Goal: Task Accomplishment & Management: Manage account settings

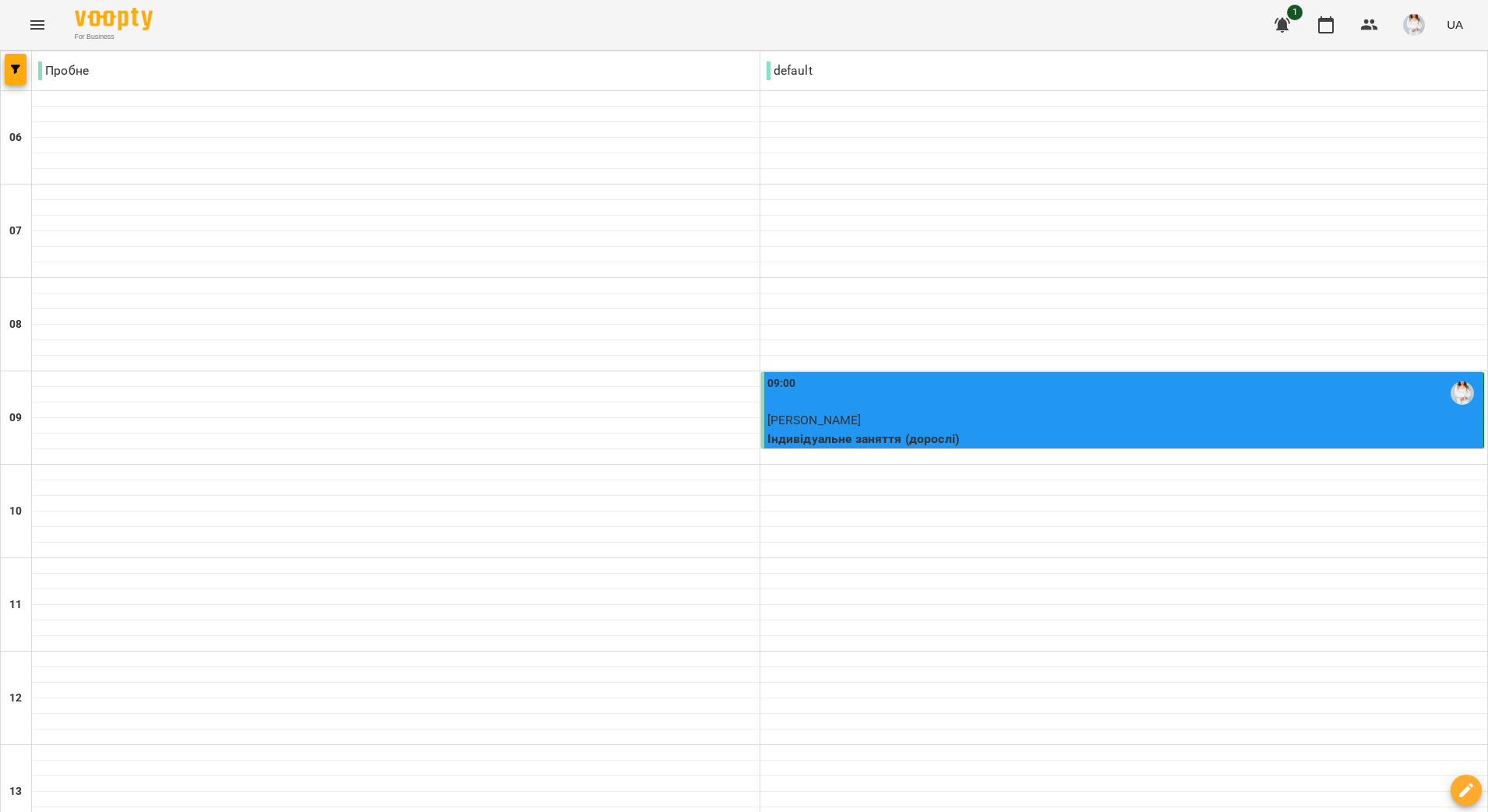
scroll to position [971, 0]
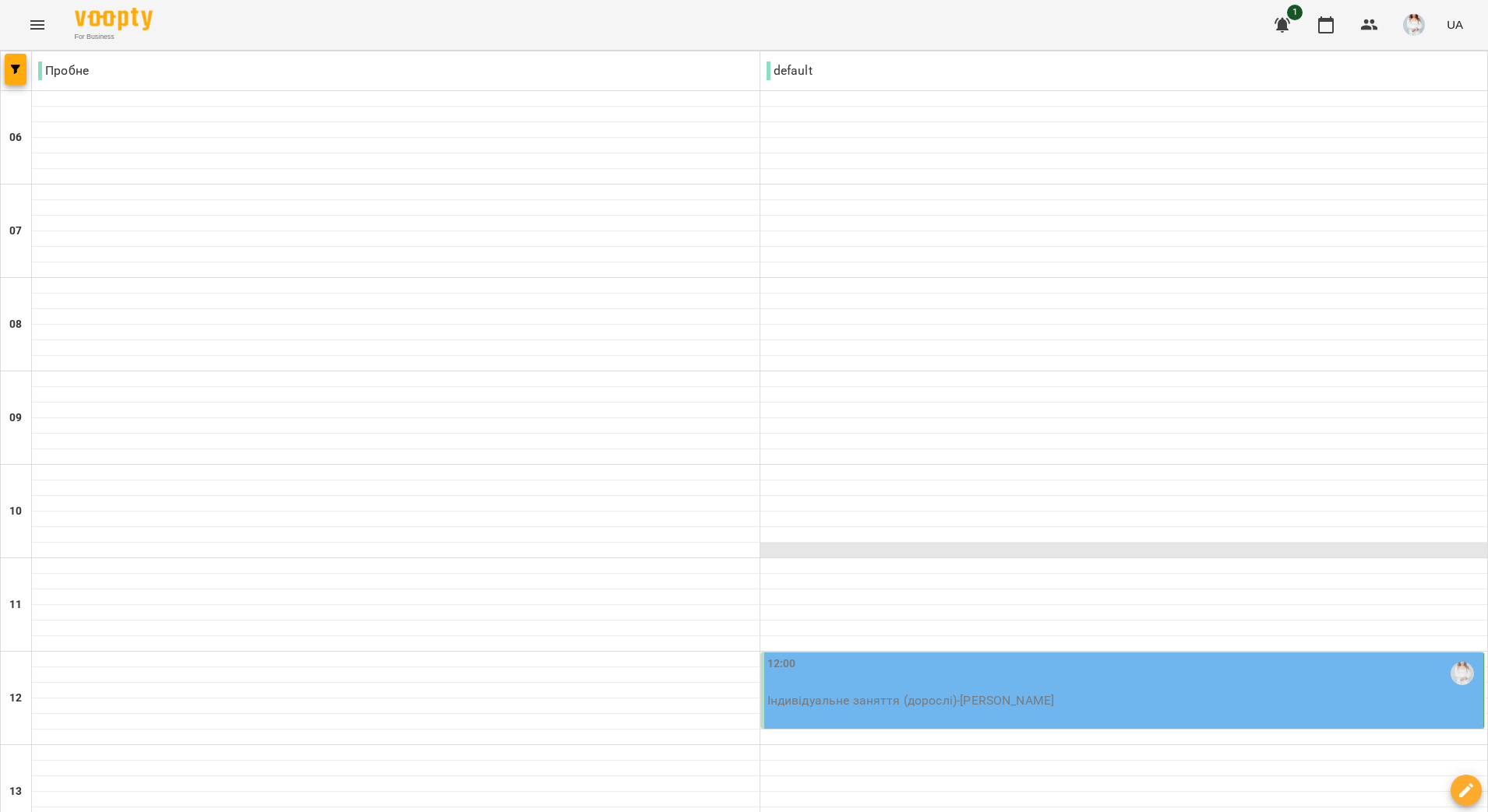
scroll to position [292, 0]
click at [947, 653] on div "12:00 Індивідуальне заняття (дорослі) - [PERSON_NAME]" at bounding box center [1122, 690] width 723 height 76
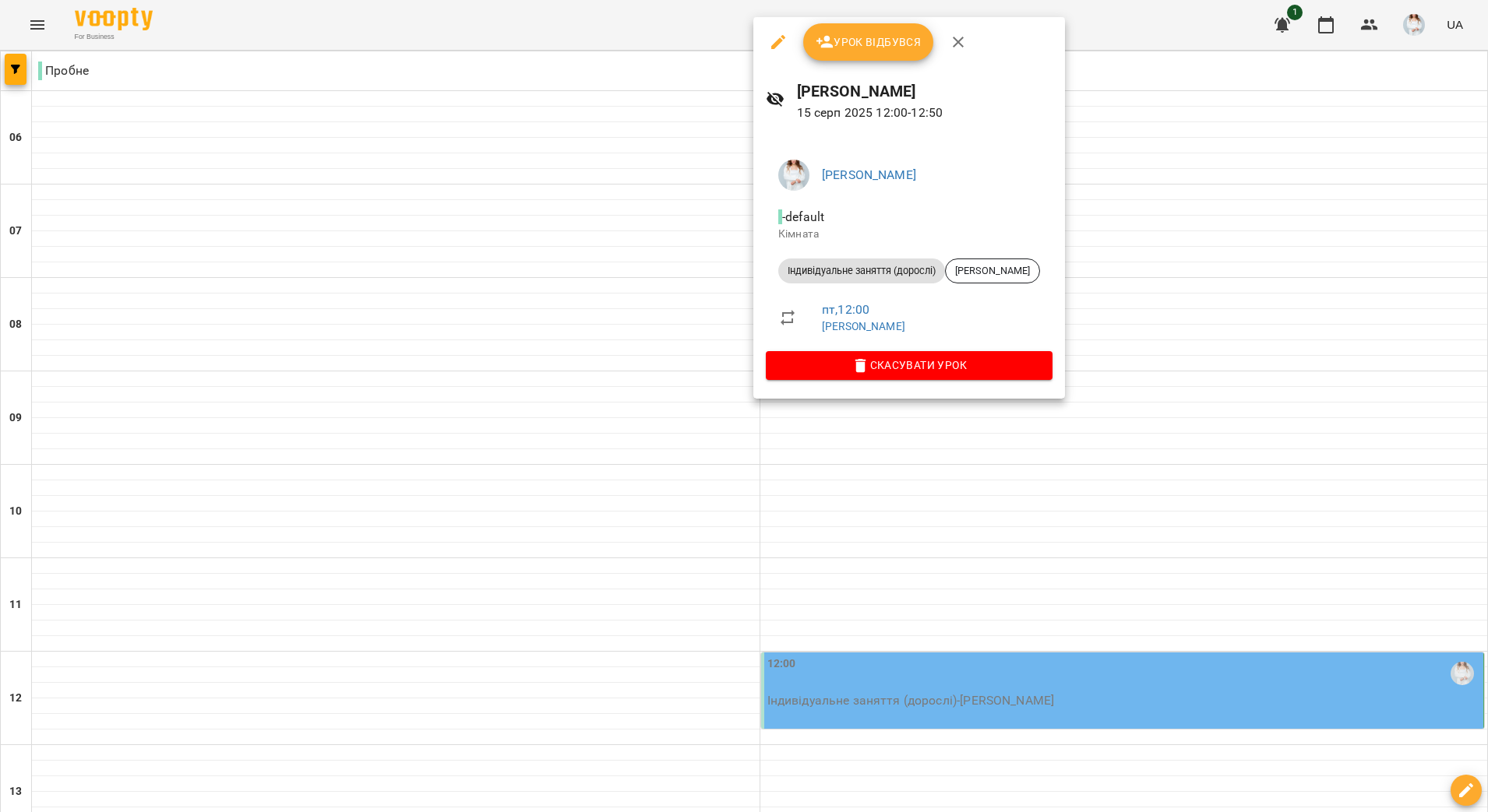
click at [874, 56] on button "Урок відбувся" at bounding box center [868, 41] width 131 height 38
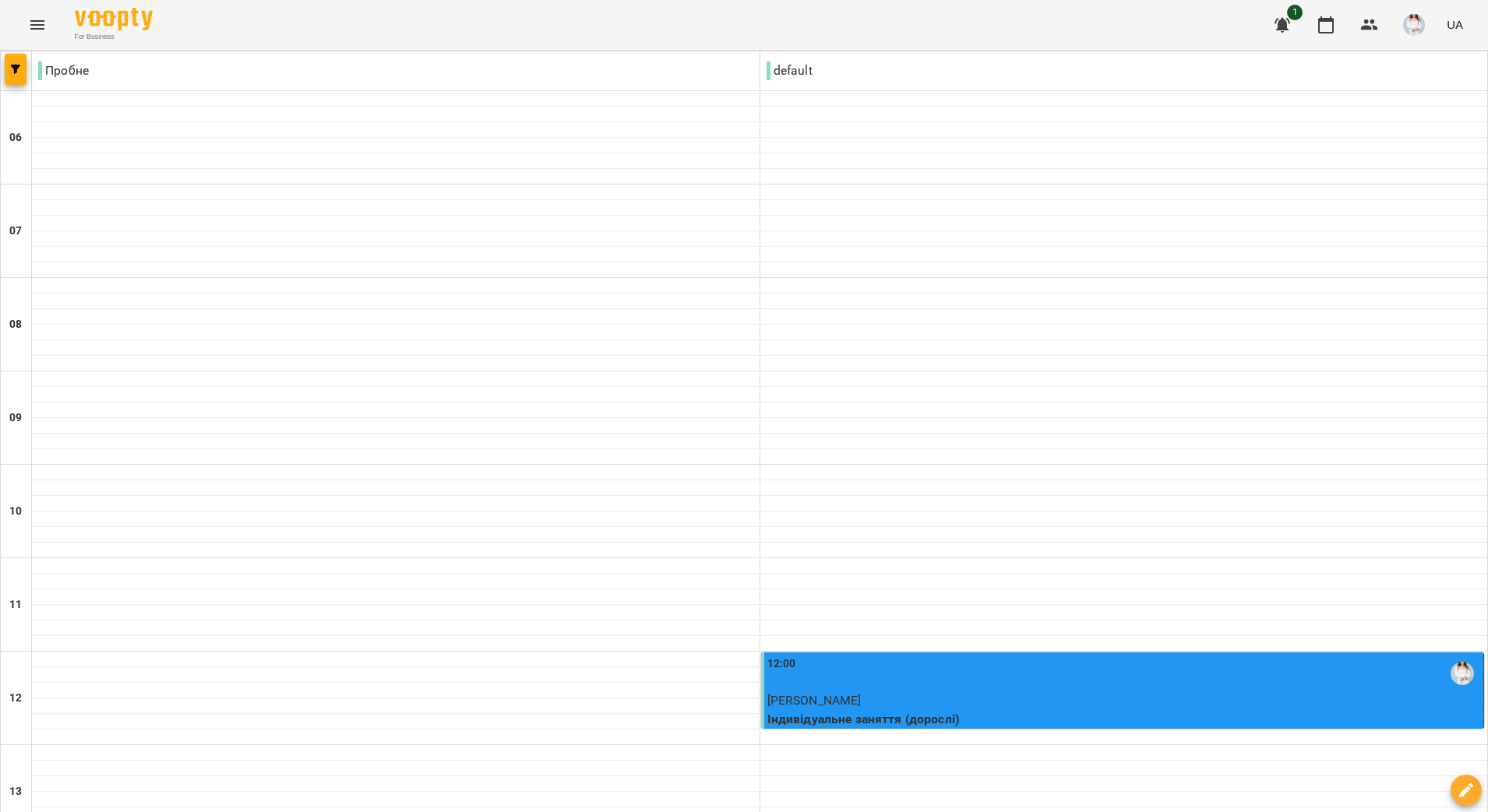
scroll to position [584, 0]
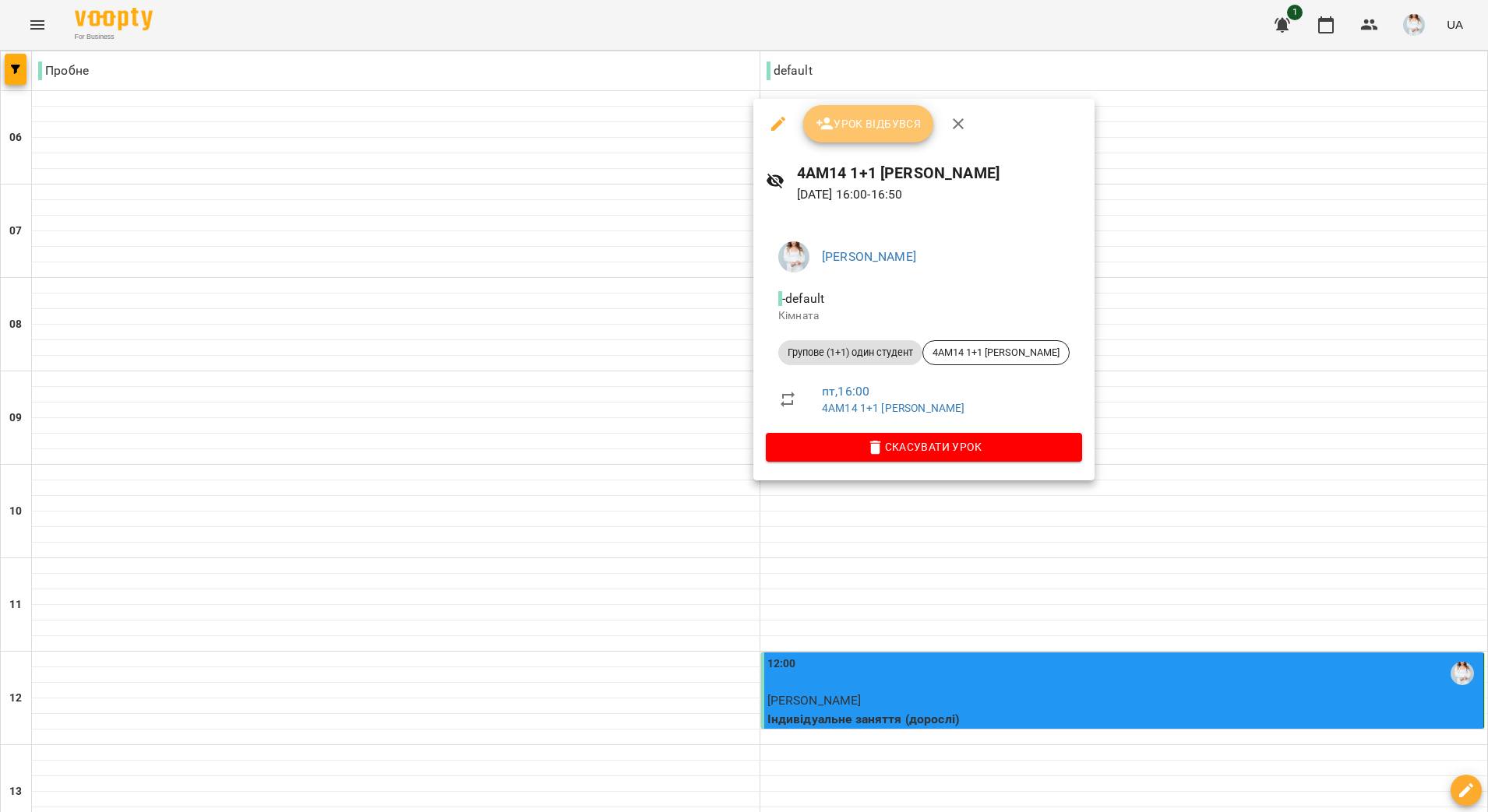
click at [878, 121] on span "Урок відбувся" at bounding box center [869, 124] width 106 height 18
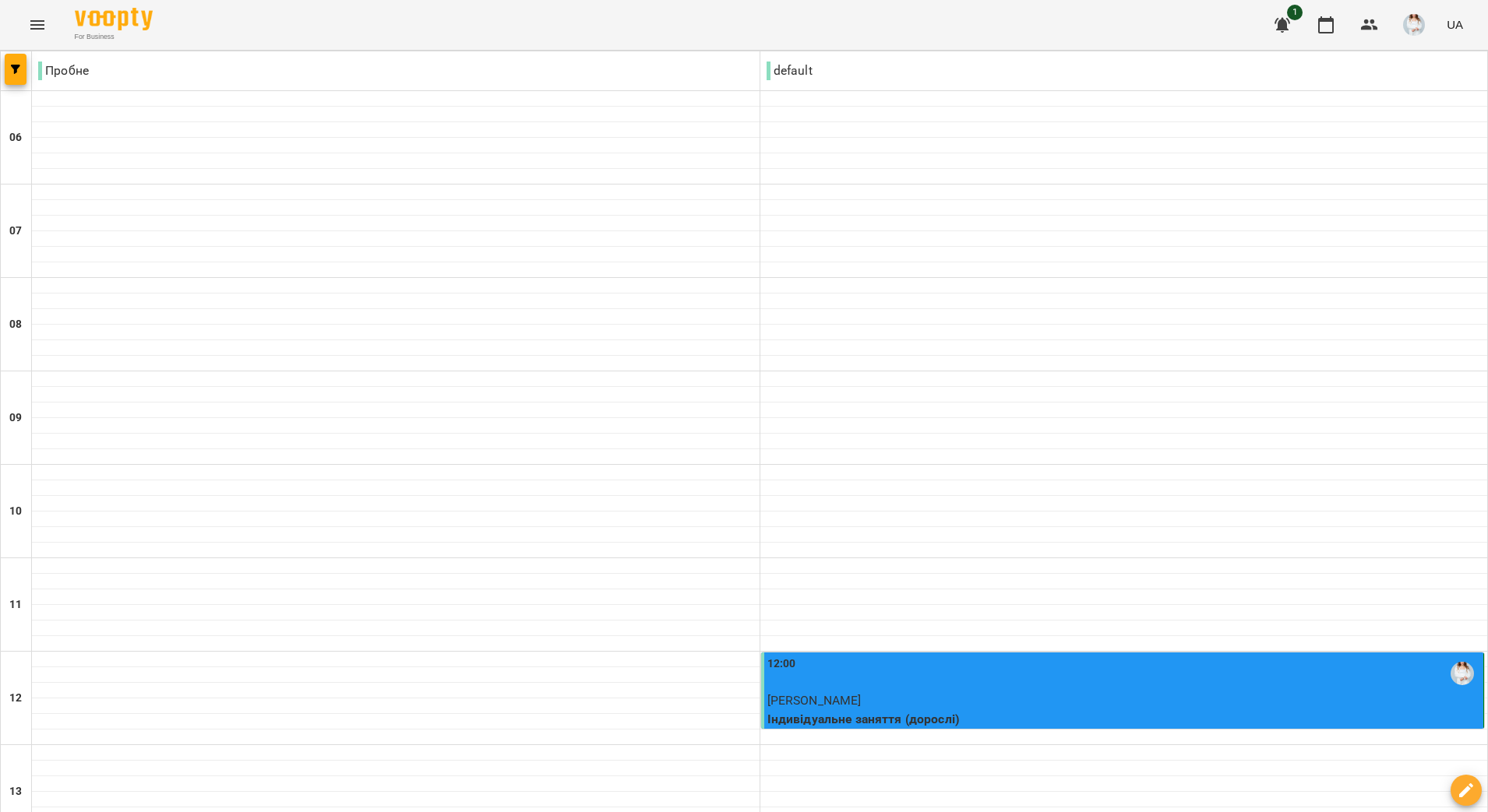
scroll to position [876, 0]
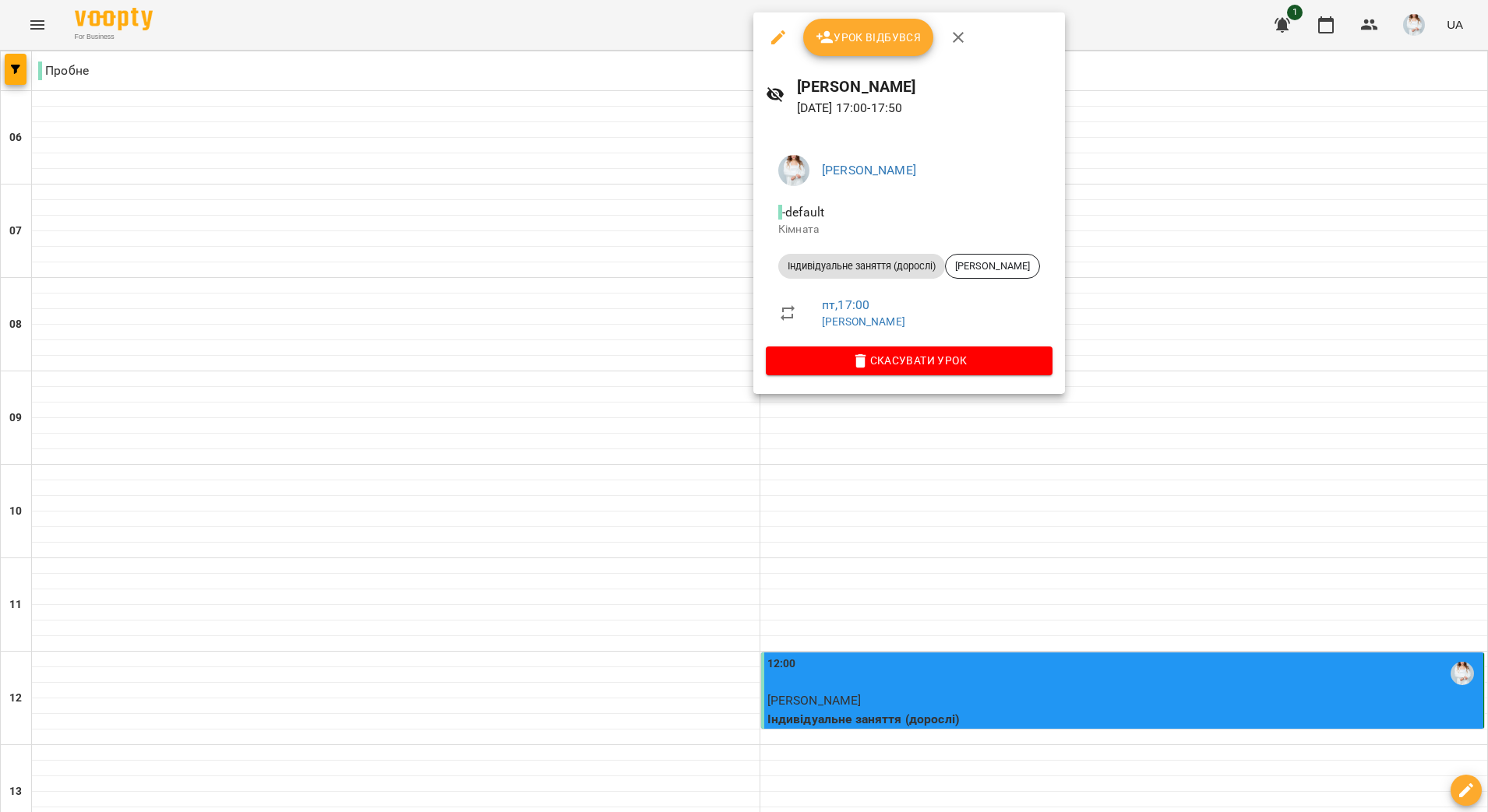
click at [908, 29] on span "Урок відбувся" at bounding box center [869, 38] width 106 height 18
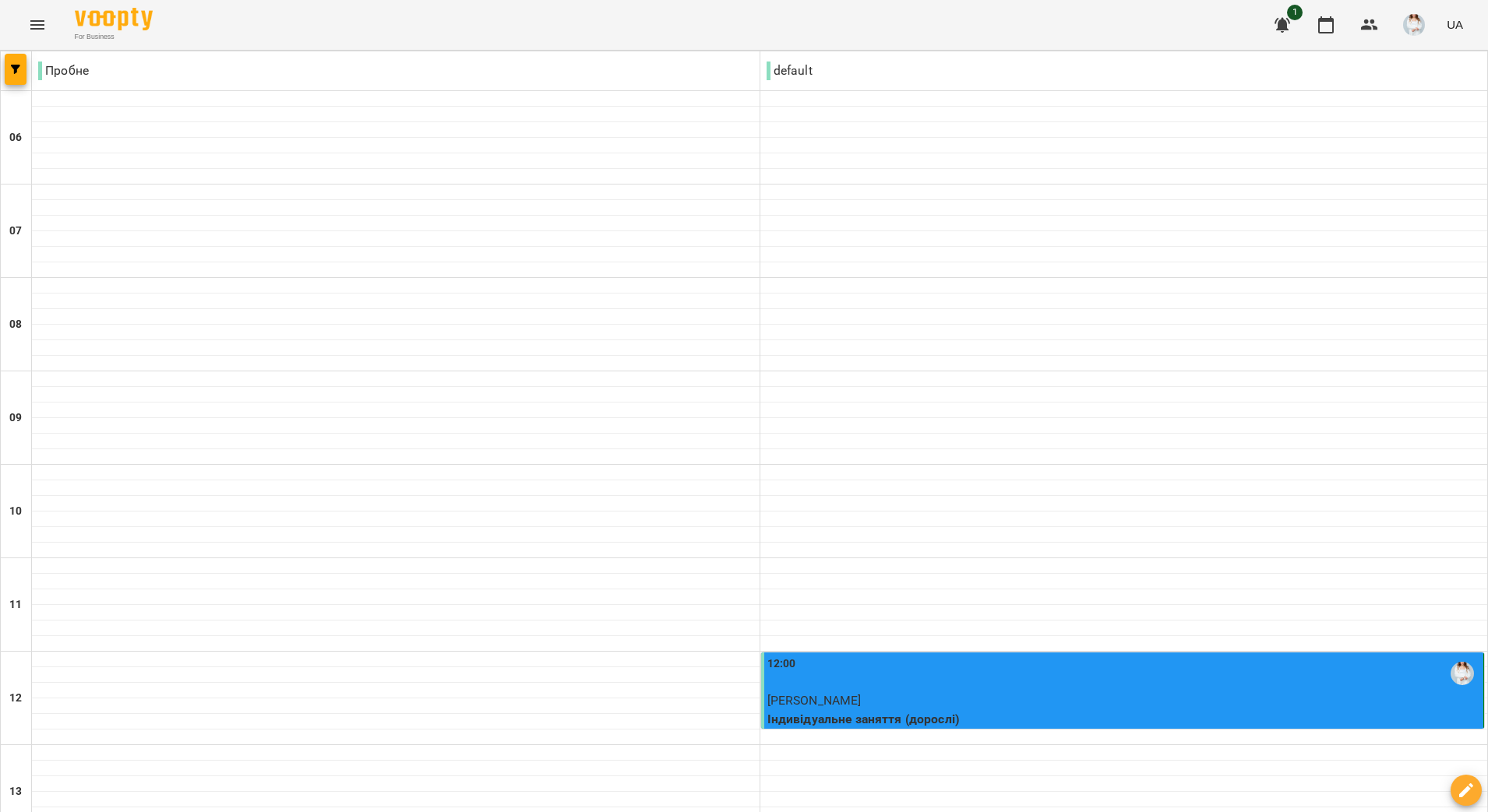
scroll to position [876, 0]
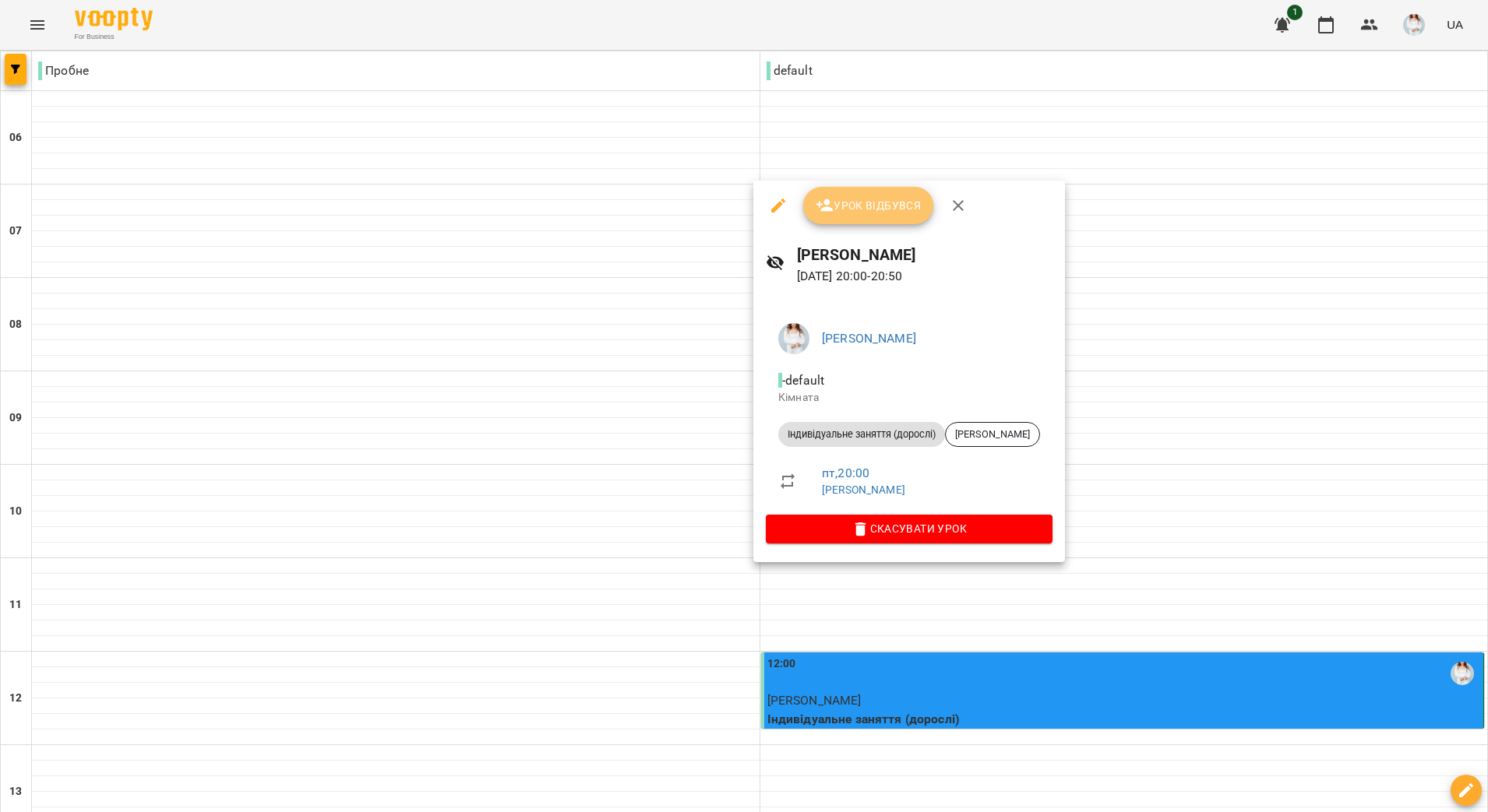
click at [898, 209] on span "Урок відбувся" at bounding box center [869, 205] width 106 height 18
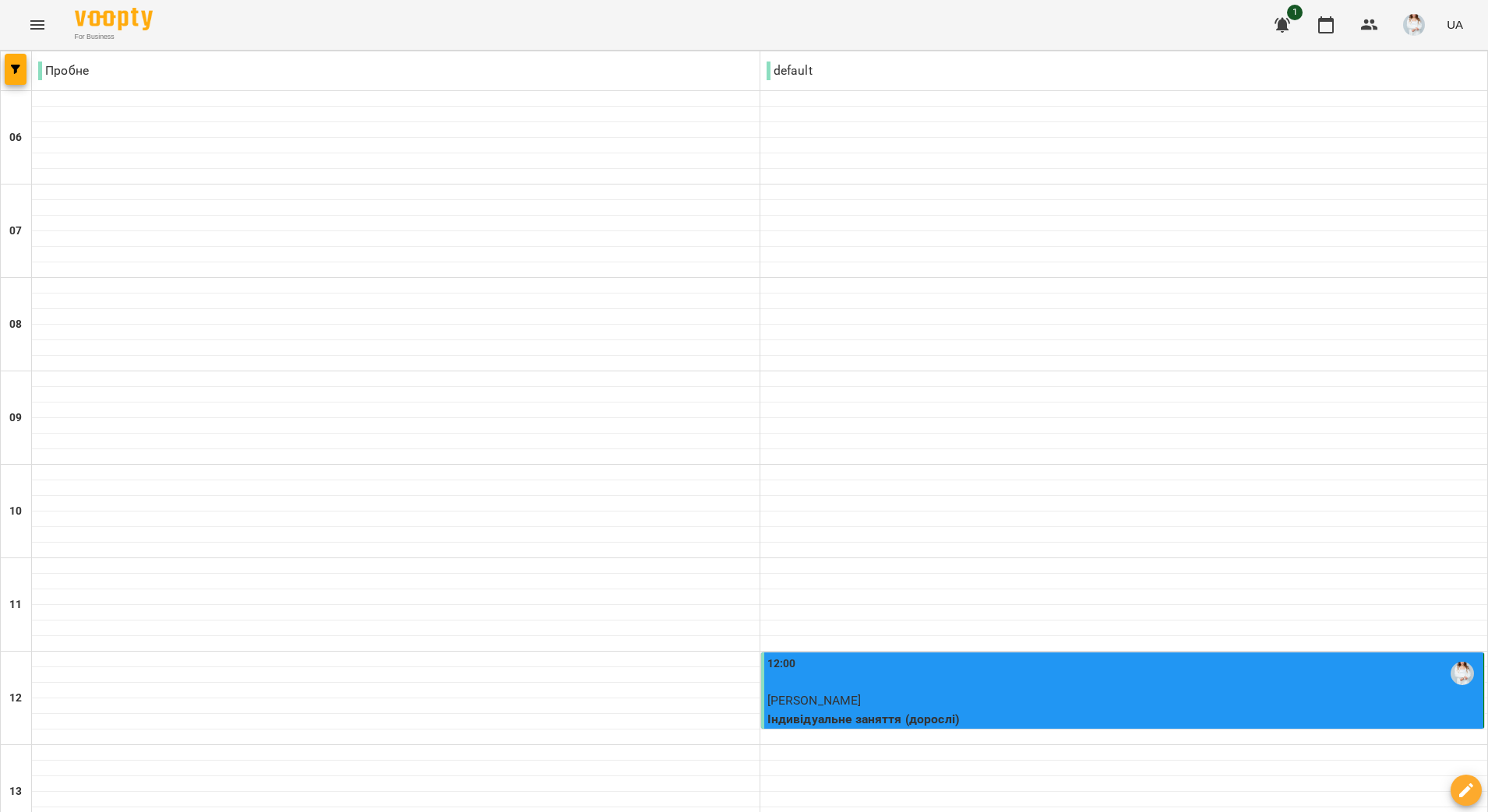
scroll to position [971, 0]
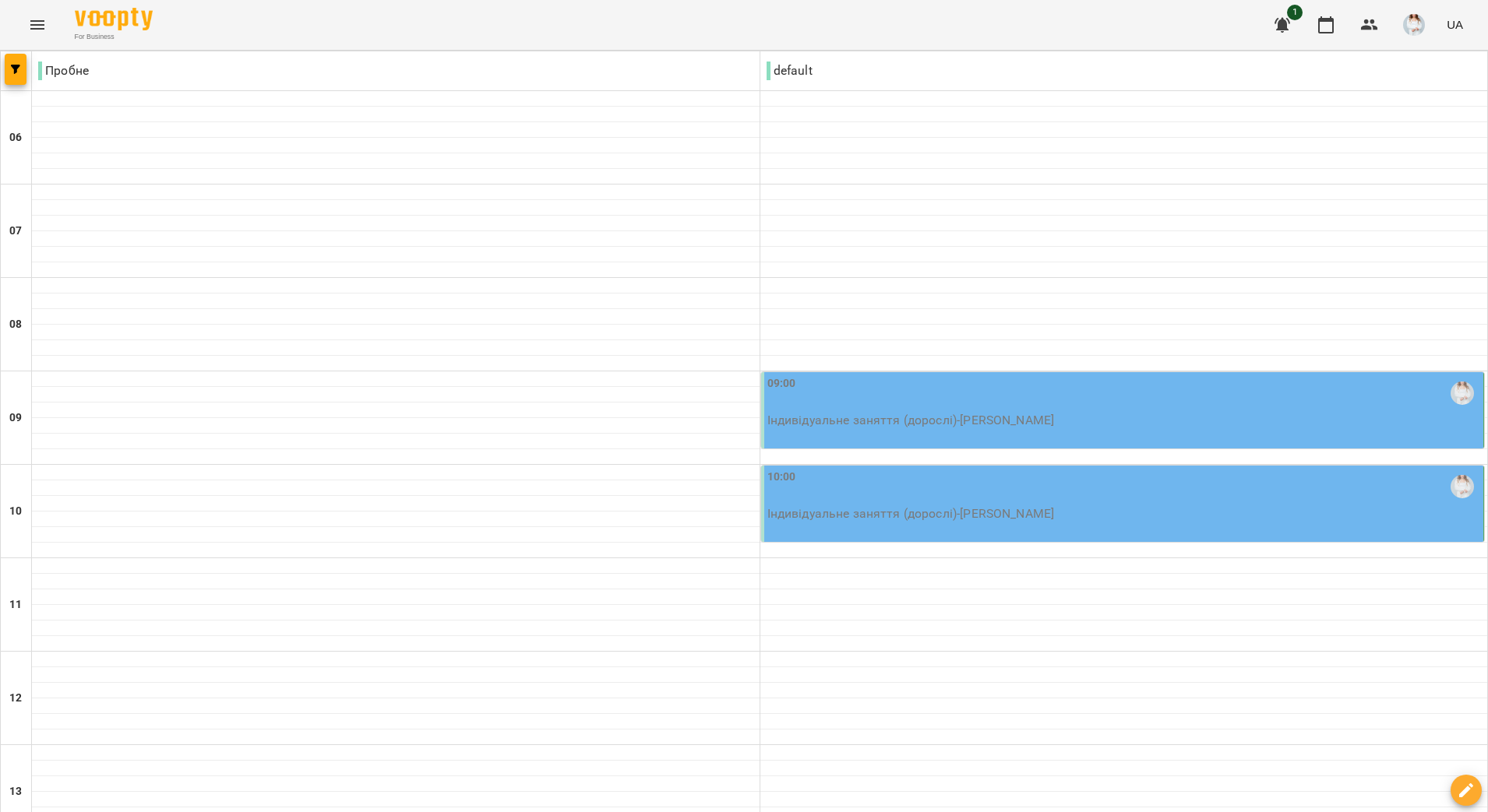
click at [993, 430] on div "09:00 Індивідуальне заняття (дорослі) - [PERSON_NAME]" at bounding box center [1122, 410] width 723 height 76
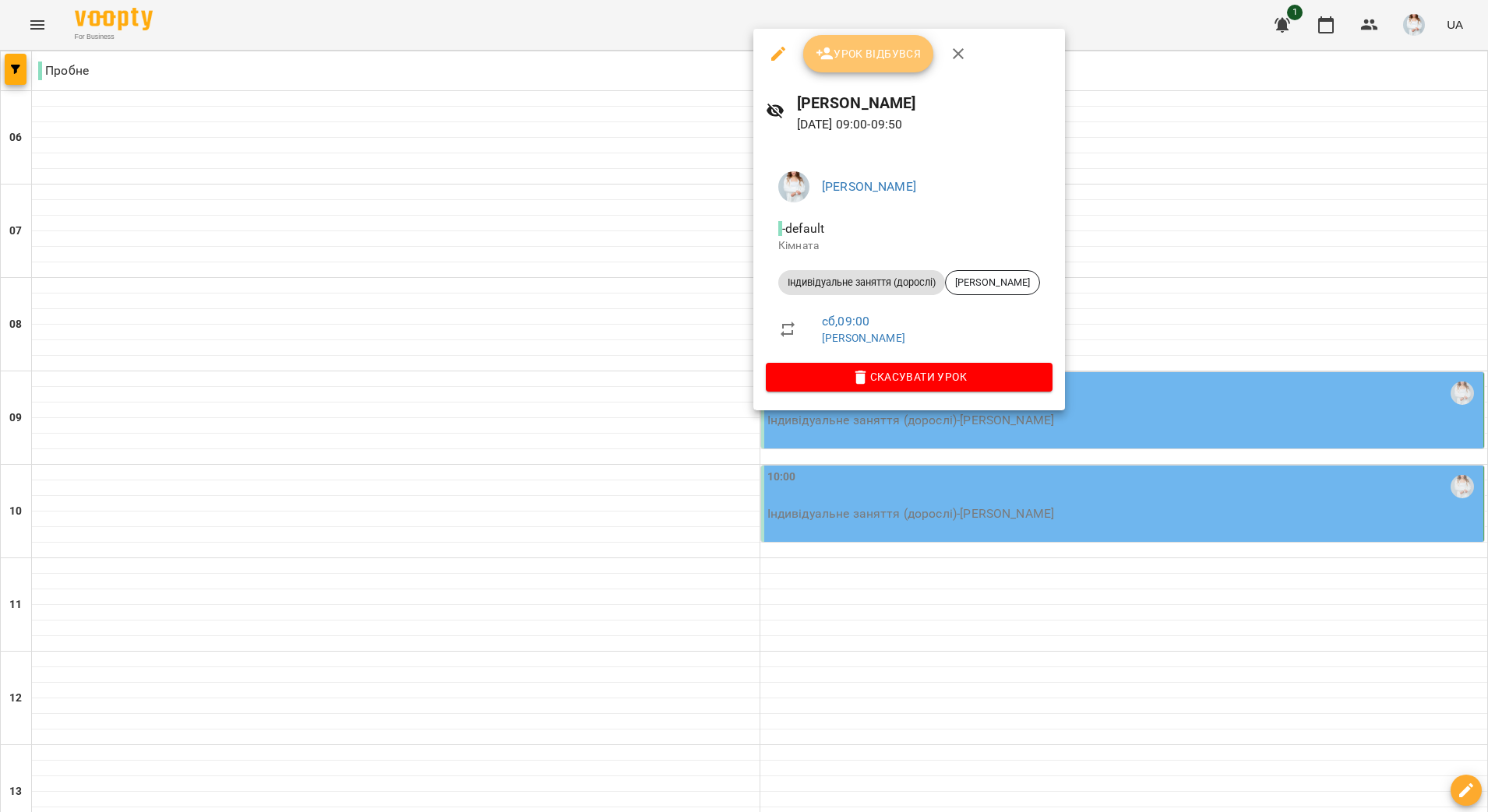
click at [887, 54] on span "Урок відбувся" at bounding box center [869, 53] width 106 height 18
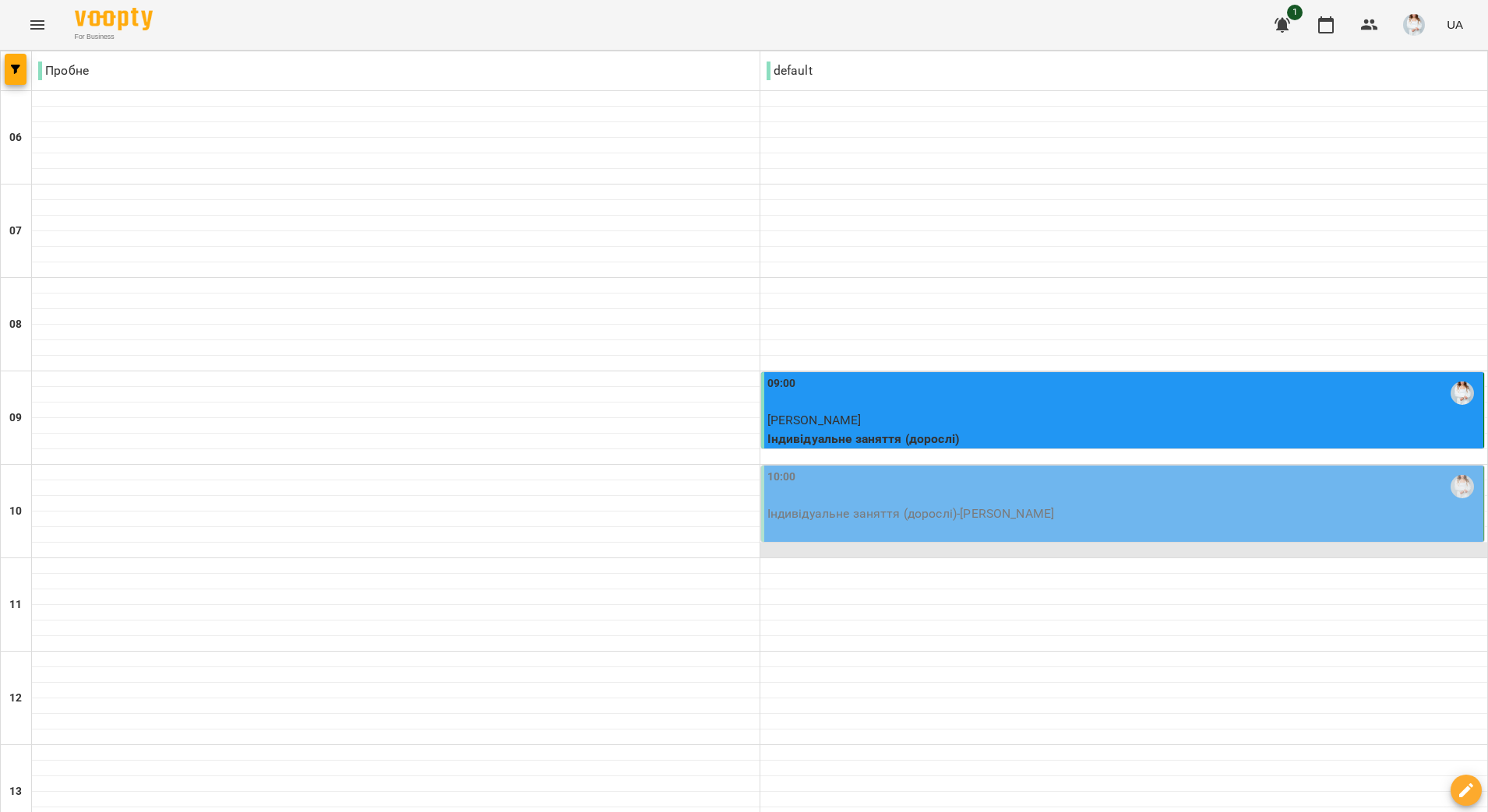
scroll to position [292, 0]
click at [975, 466] on div "10:00 Індивідуальне заняття (дорослі) - [PERSON_NAME]" at bounding box center [1122, 503] width 723 height 76
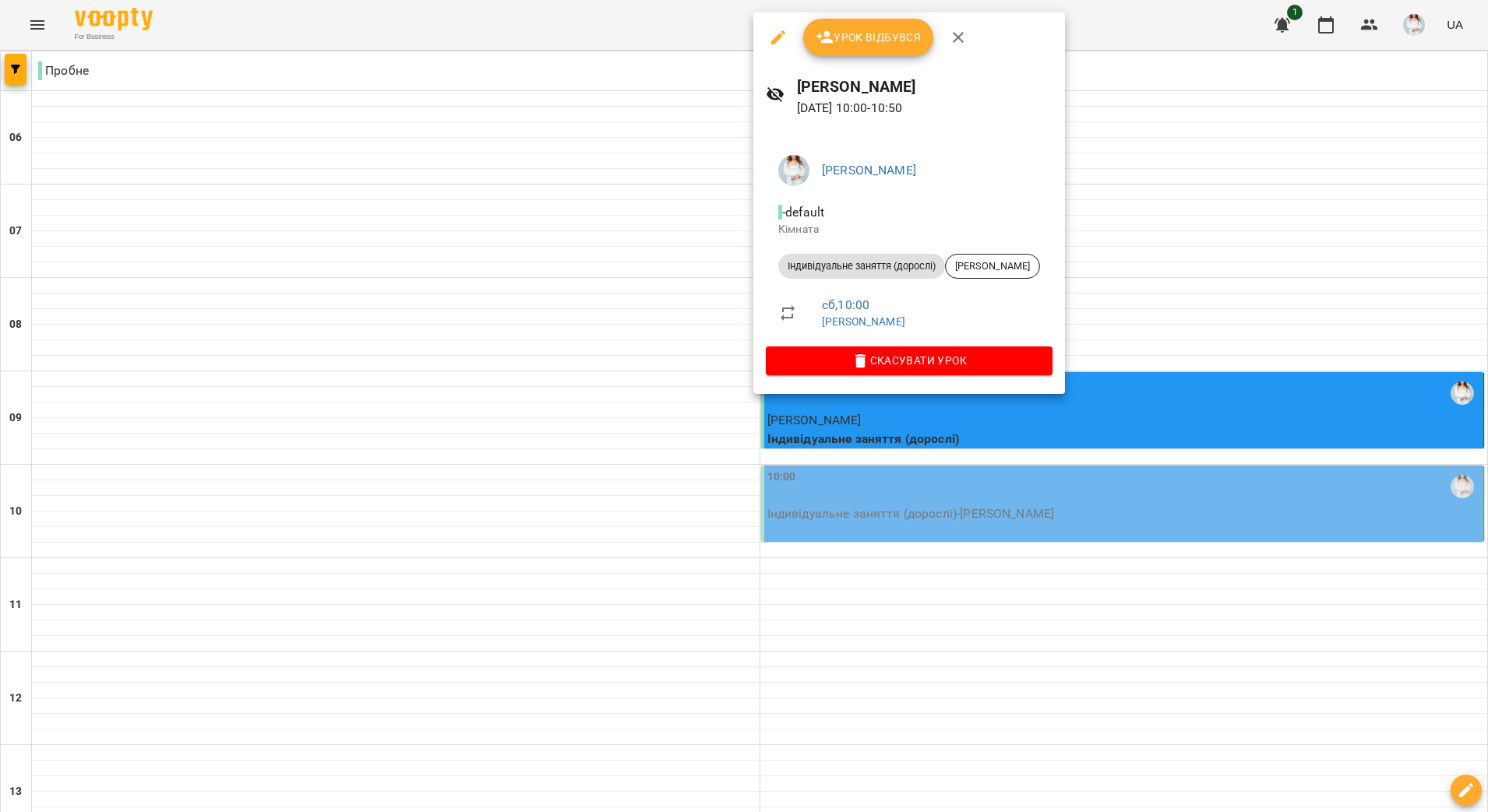
click at [851, 34] on span "Урок відбувся" at bounding box center [869, 38] width 106 height 18
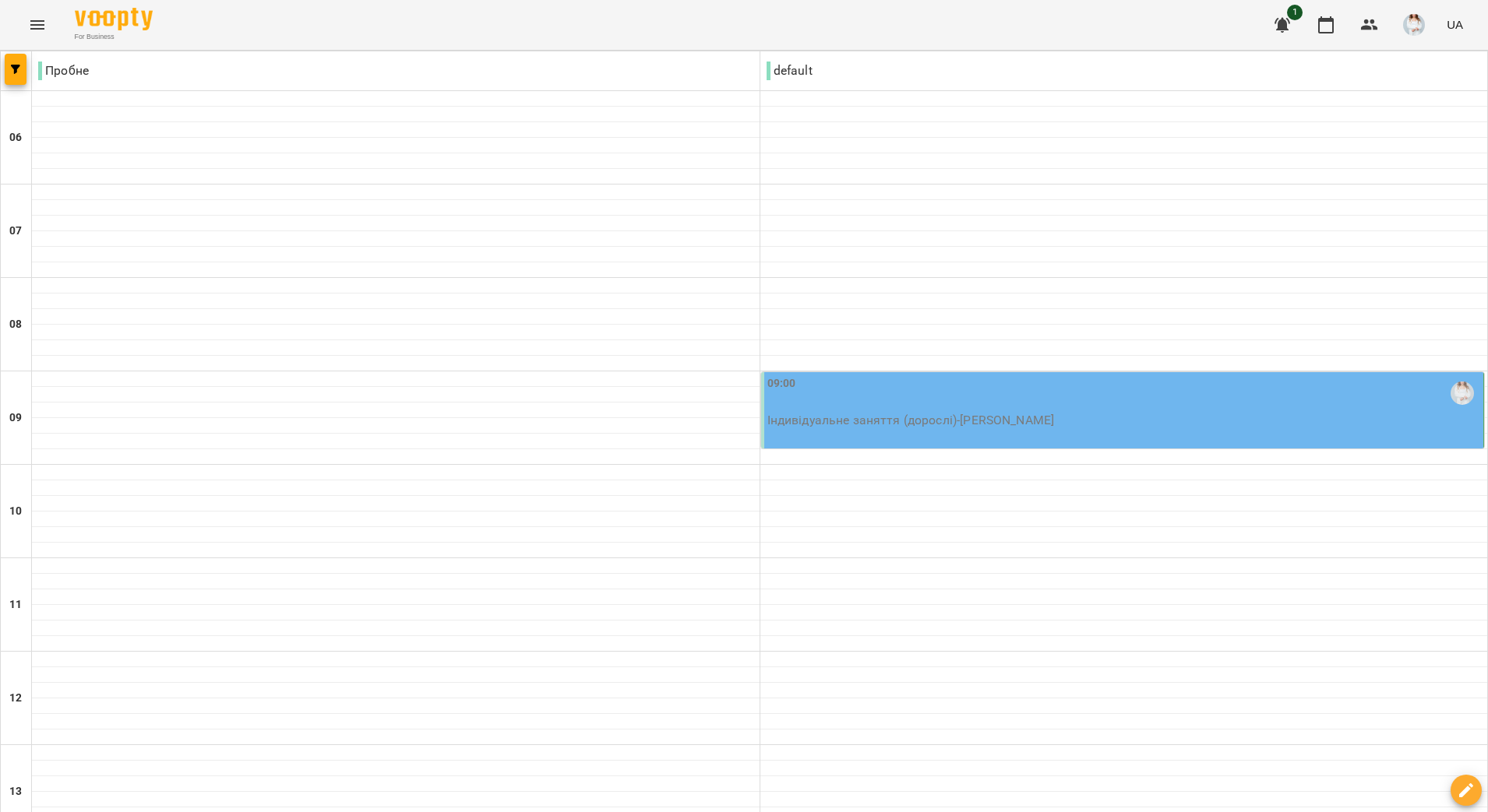
click at [969, 429] on p "Індивідуальне заняття (дорослі) - [PERSON_NAME]" at bounding box center [1124, 421] width 713 height 18
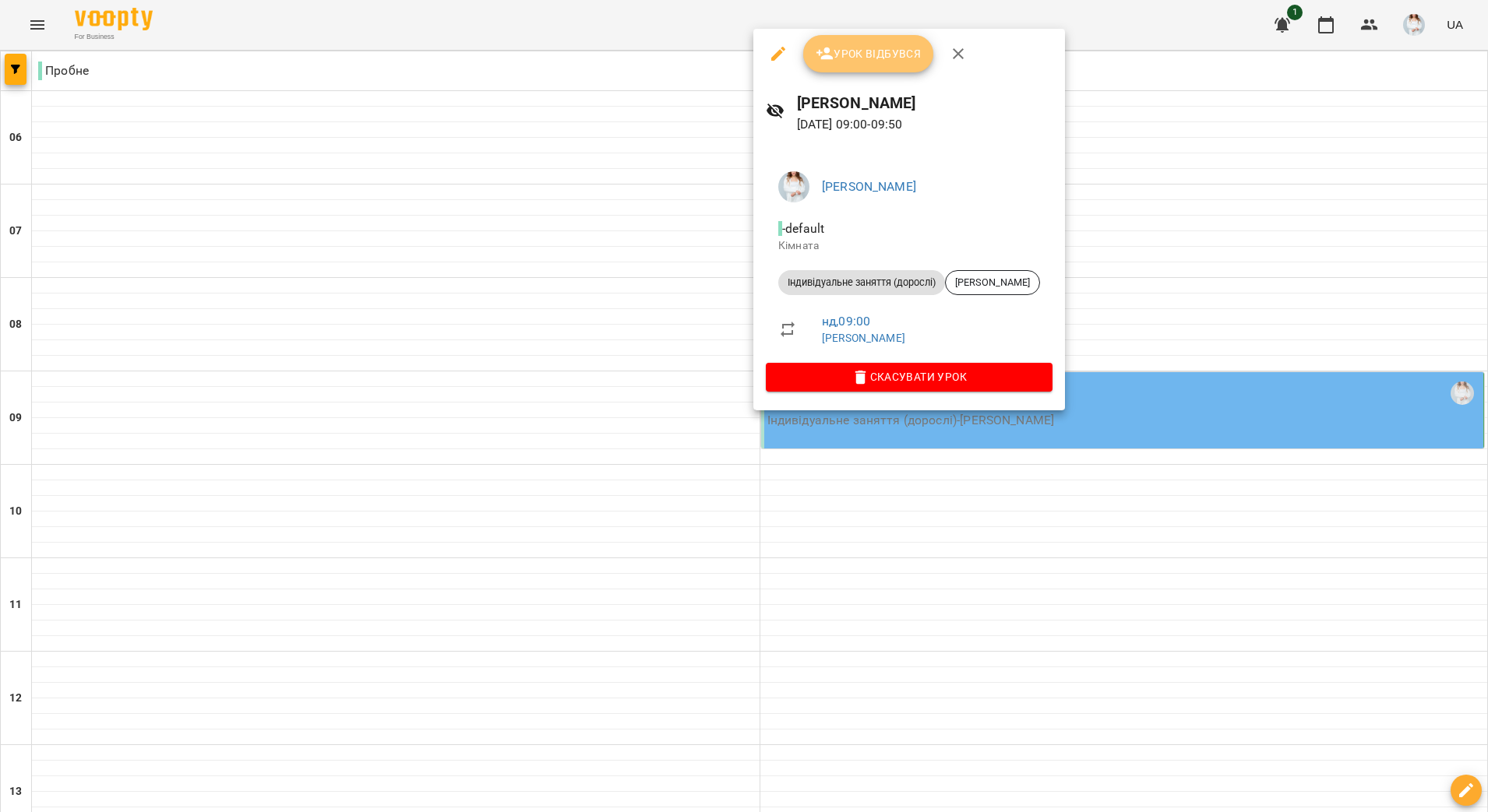
click at [887, 59] on span "Урок відбувся" at bounding box center [869, 53] width 106 height 18
